Goal: Information Seeking & Learning: Find specific fact

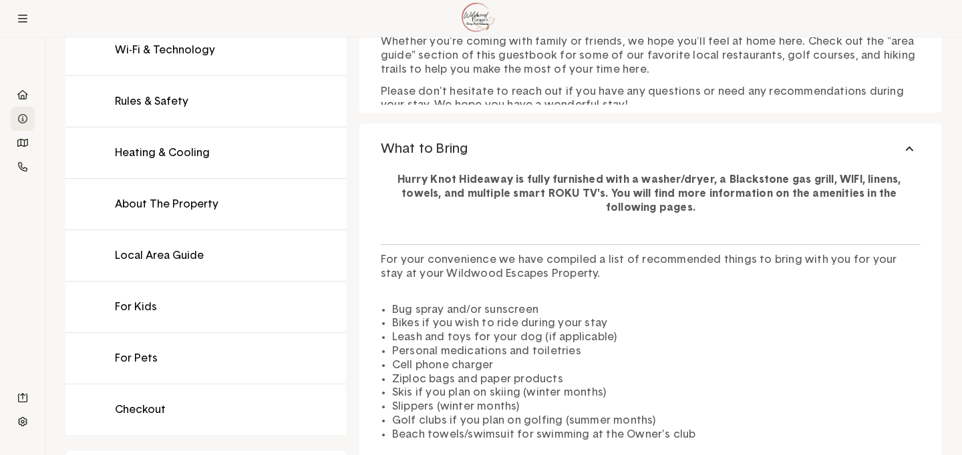
scroll to position [337, 0]
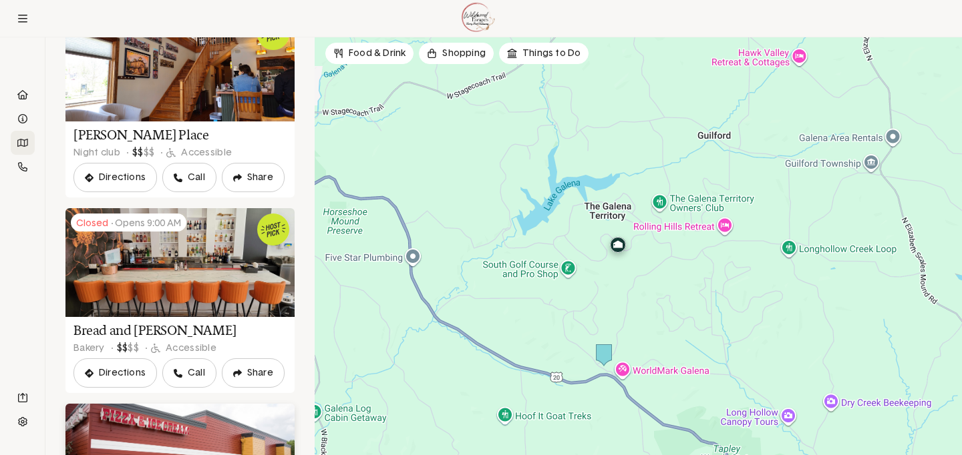
scroll to position [138, 0]
click at [158, 289] on link at bounding box center [179, 301] width 229 height 185
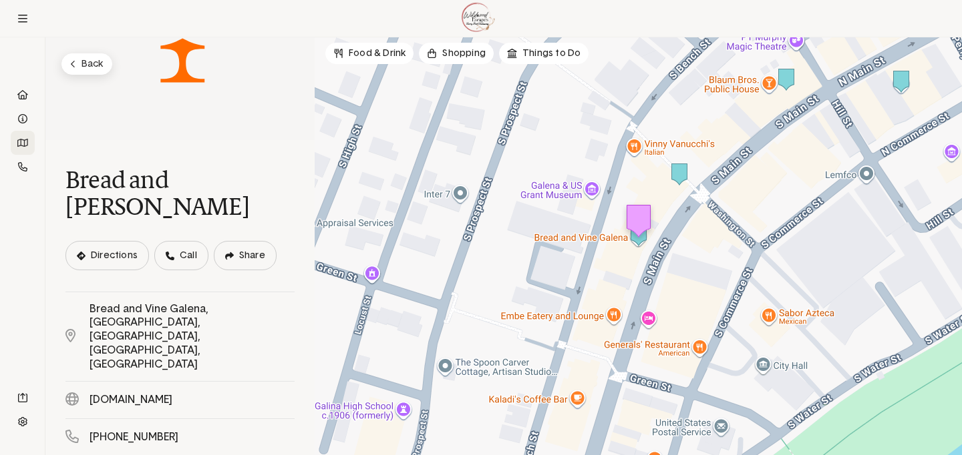
scroll to position [57, 0]
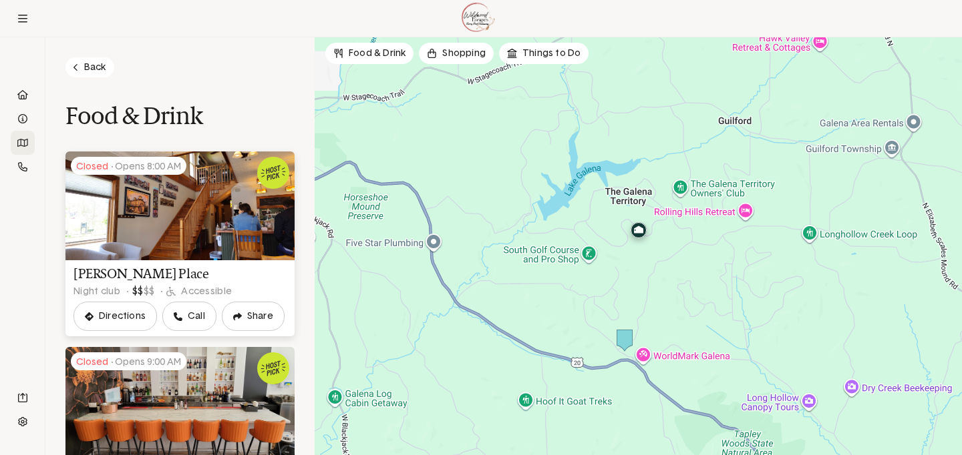
click at [144, 221] on link at bounding box center [179, 244] width 229 height 185
